Goal: Find specific page/section: Find specific page/section

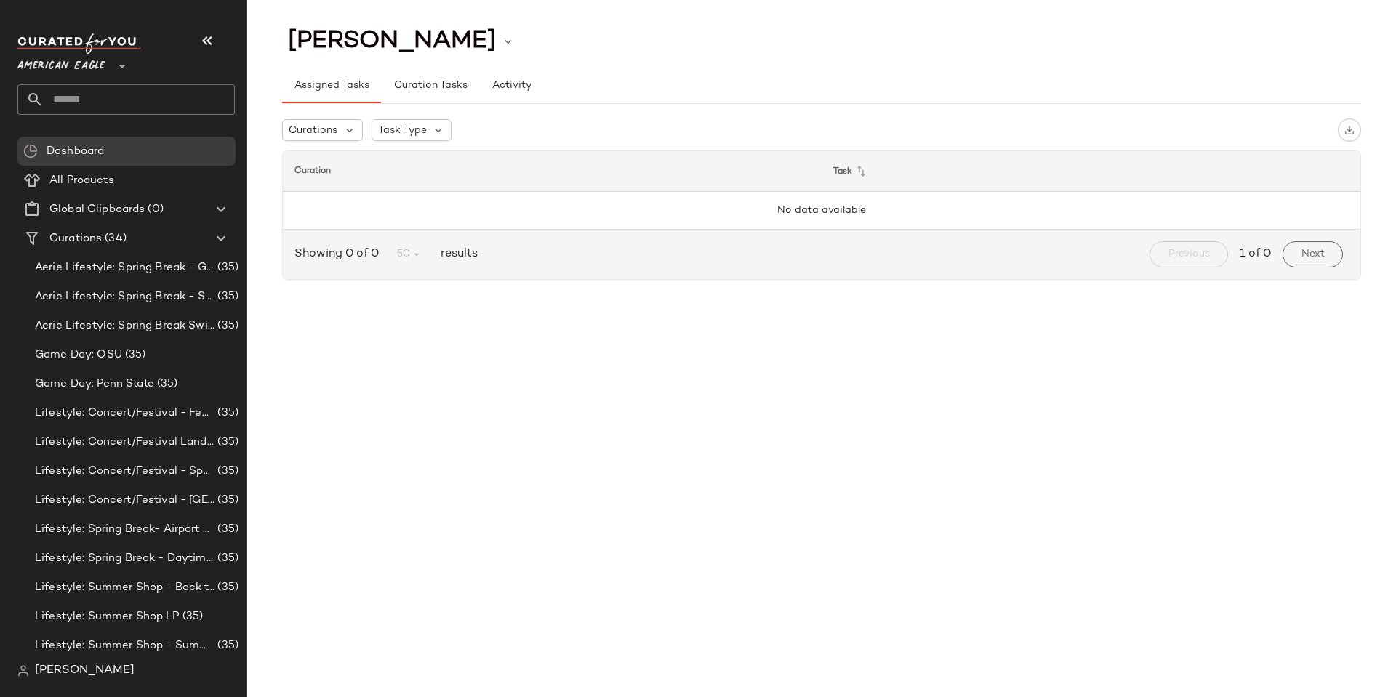
click at [92, 665] on span "[PERSON_NAME]" at bounding box center [85, 670] width 100 height 17
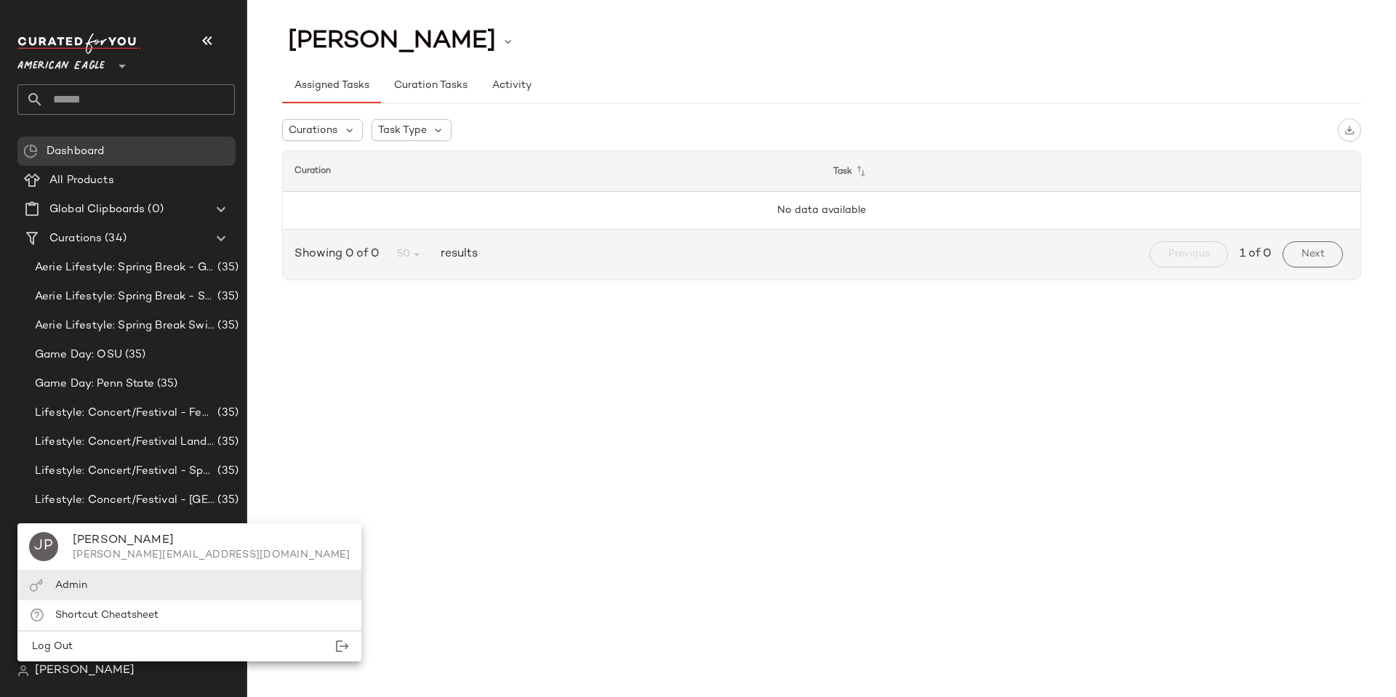
click at [79, 583] on span "Admin" at bounding box center [71, 585] width 32 height 11
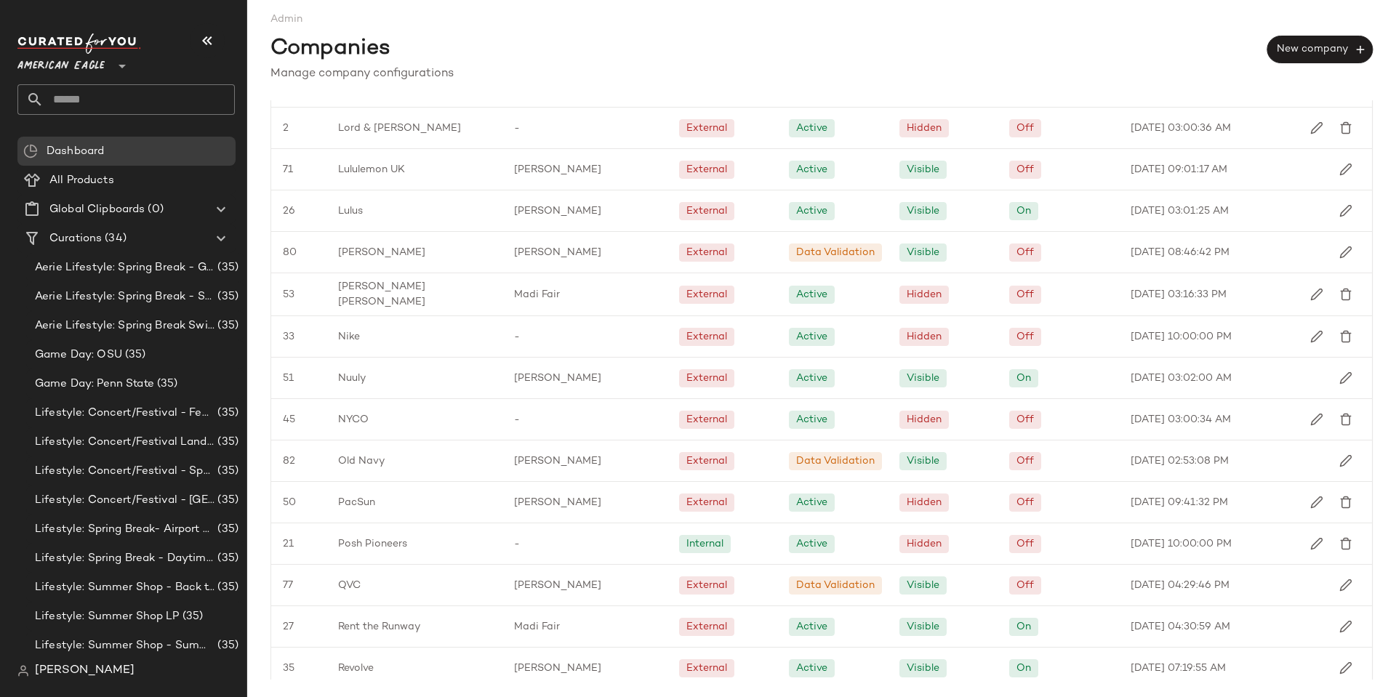
scroll to position [1577, 0]
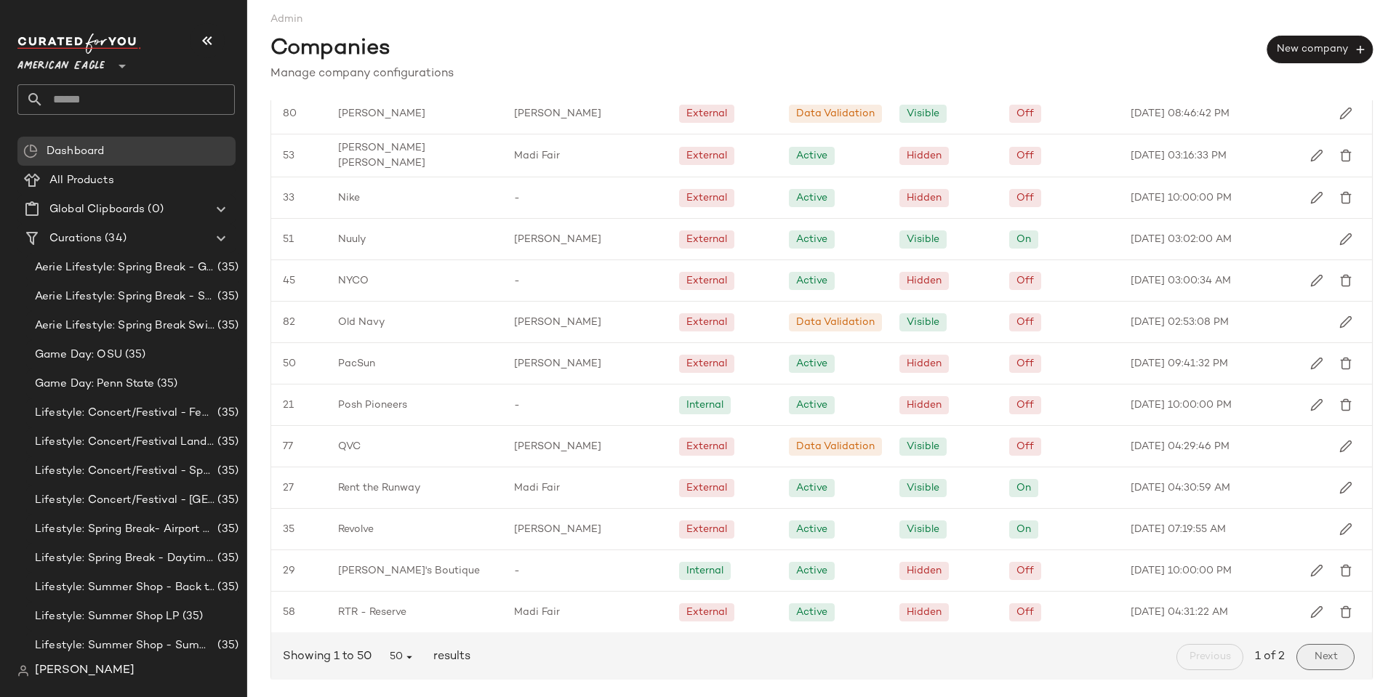
click at [1337, 659] on button "Next" at bounding box center [1325, 657] width 58 height 26
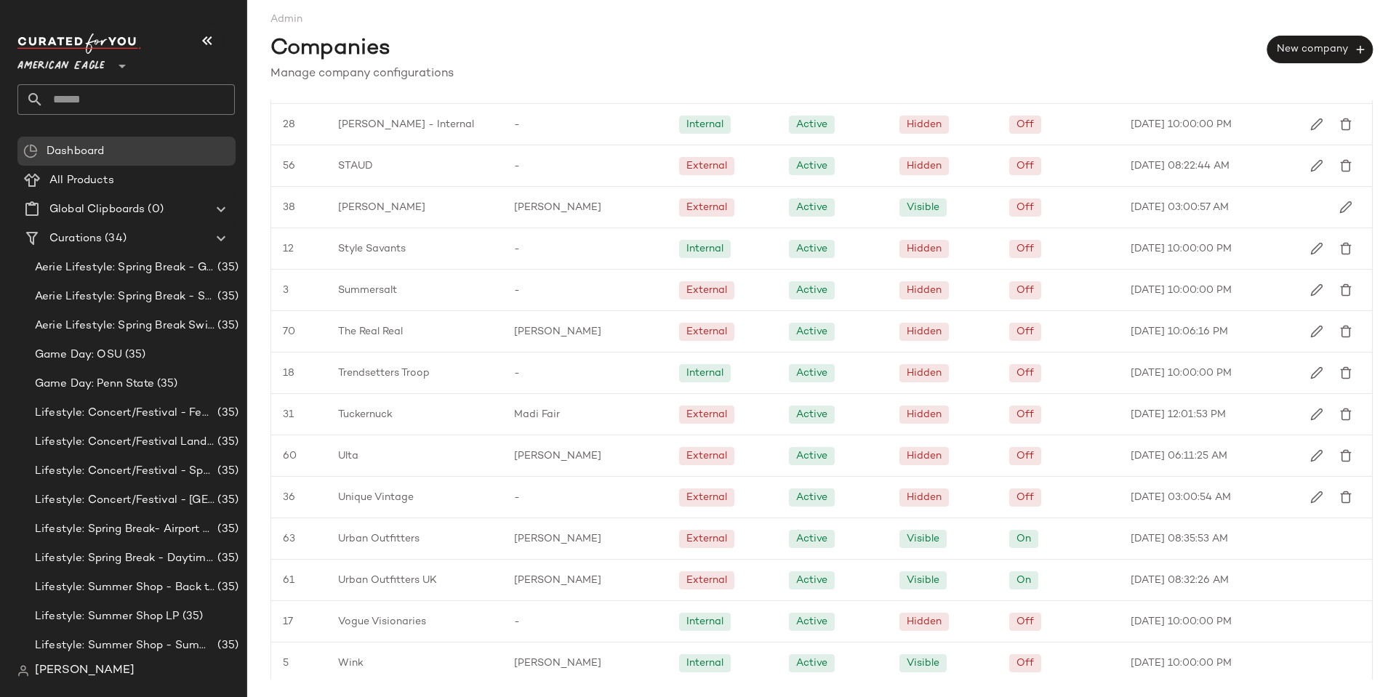
scroll to position [498, 0]
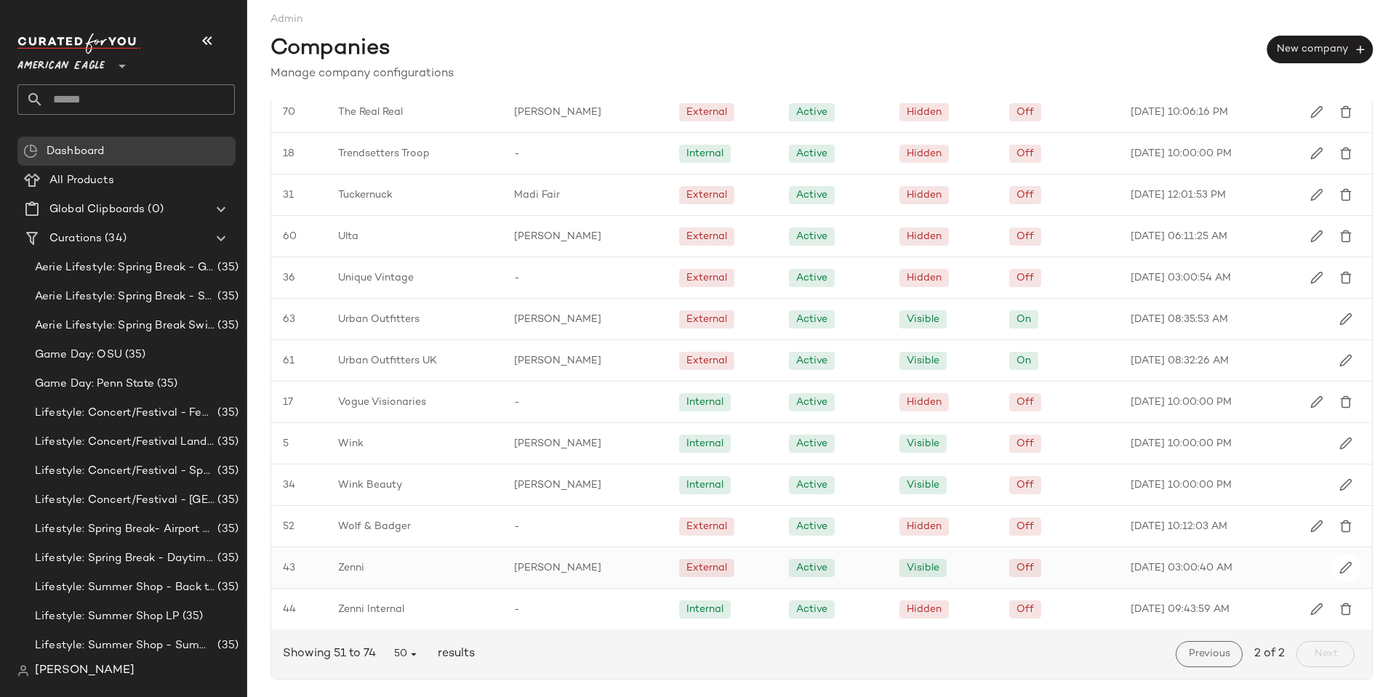
click at [351, 570] on span "Zenni" at bounding box center [351, 567] width 26 height 15
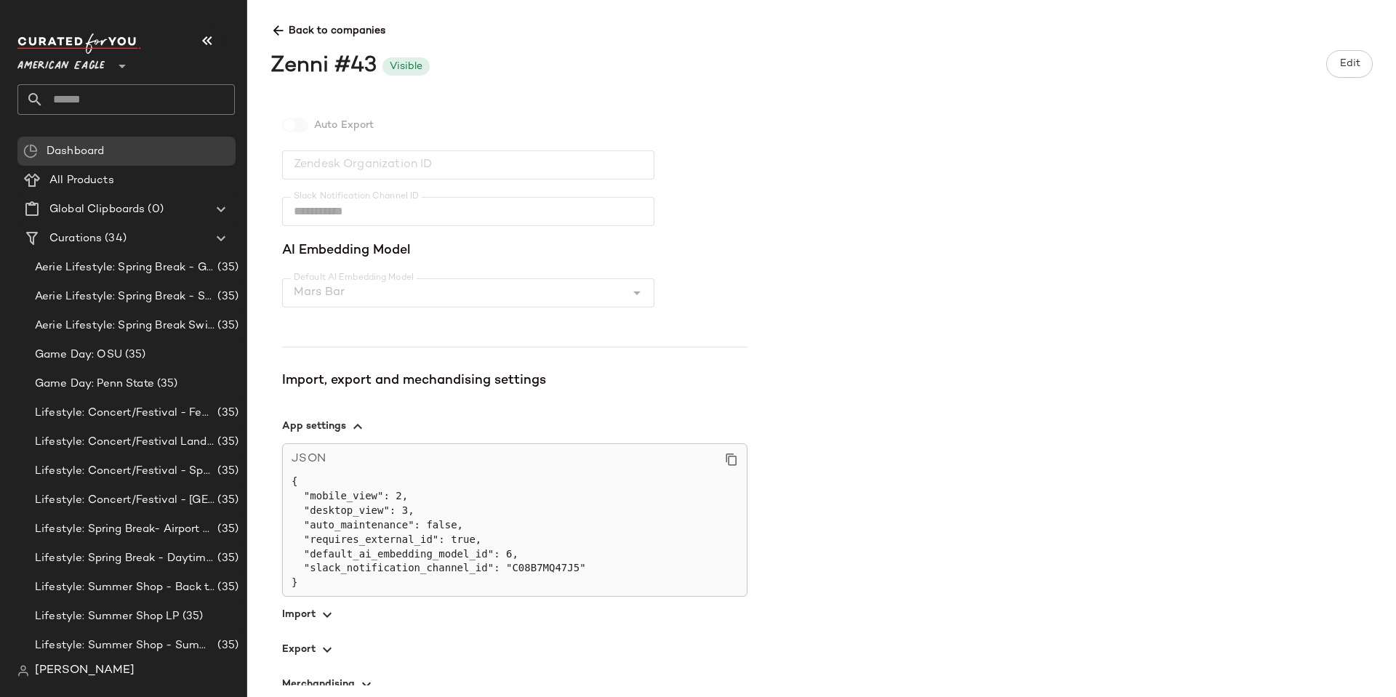
scroll to position [380, 0]
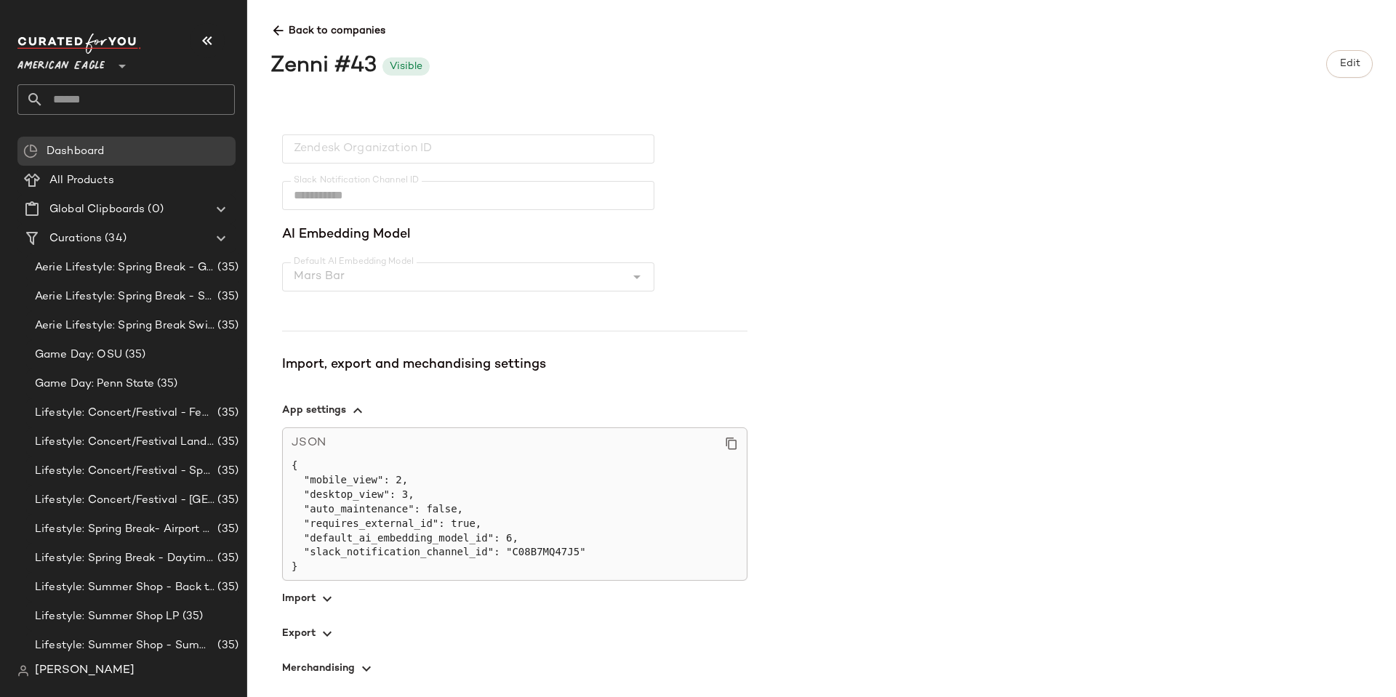
click at [329, 635] on icon "button" at bounding box center [326, 633] width 17 height 17
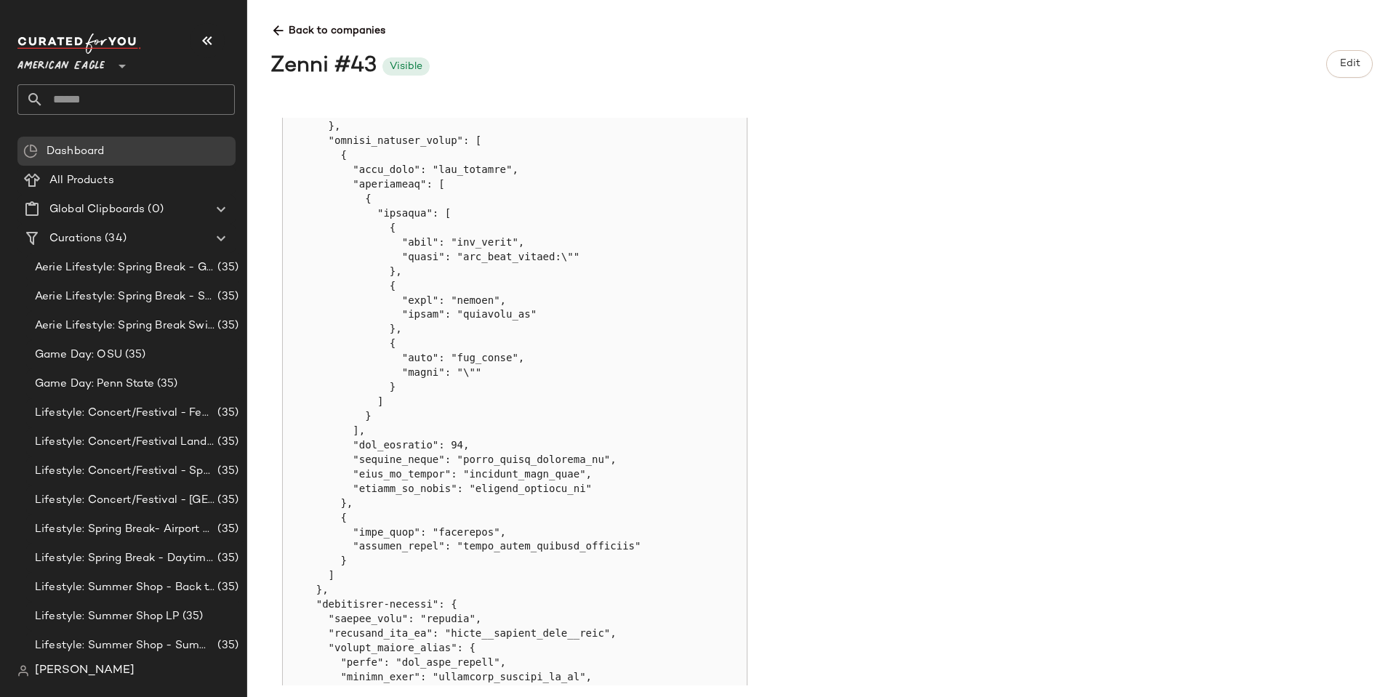
scroll to position [1107, 0]
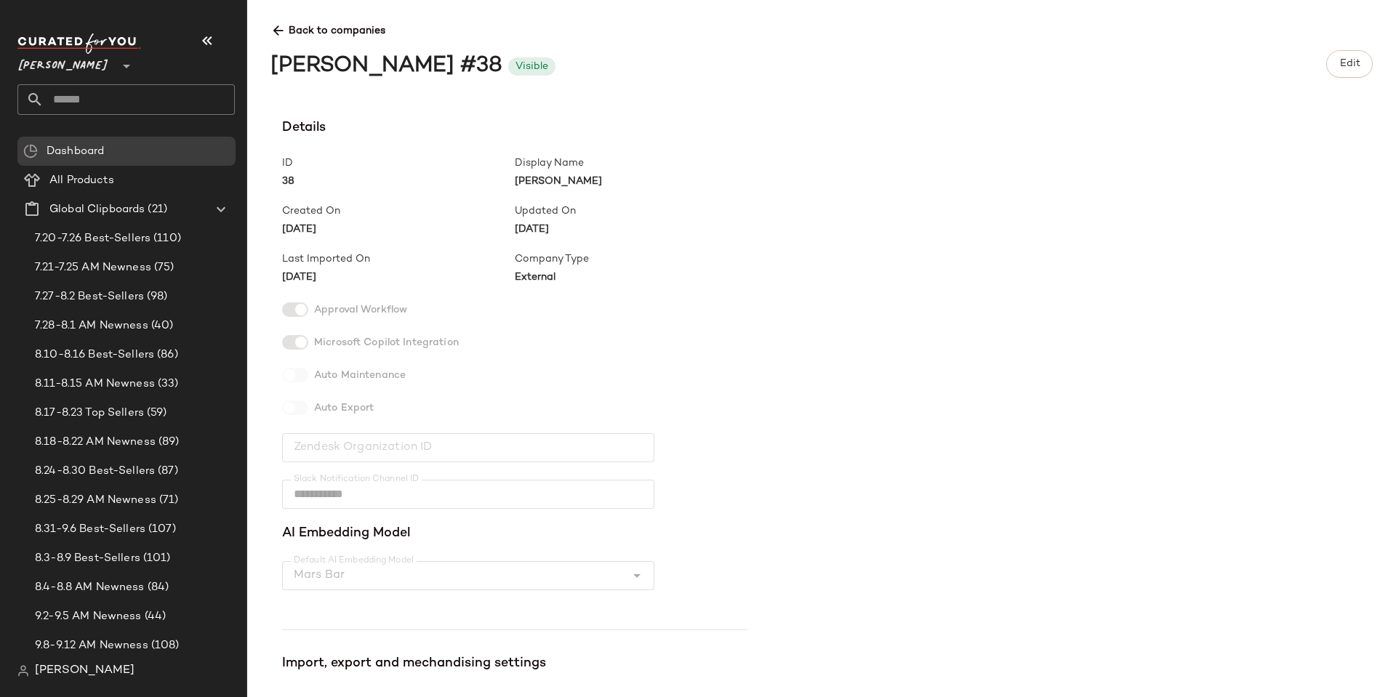
scroll to position [801, 0]
